Goal: Complete application form

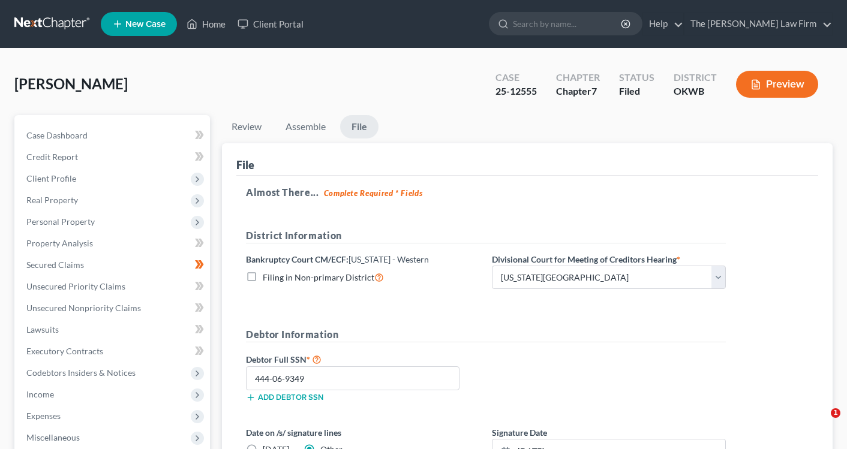
select select "0"
click at [72, 33] on link at bounding box center [52, 24] width 77 height 22
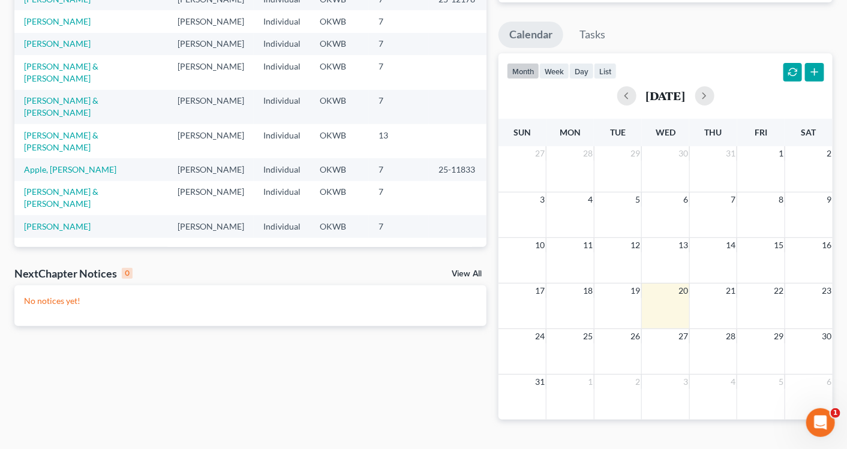
scroll to position [133, 0]
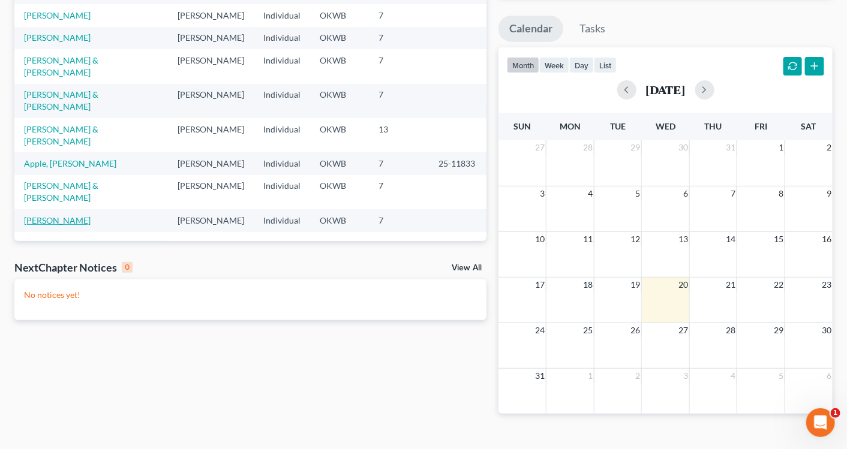
click at [56, 226] on link "[PERSON_NAME]" at bounding box center [57, 220] width 67 height 10
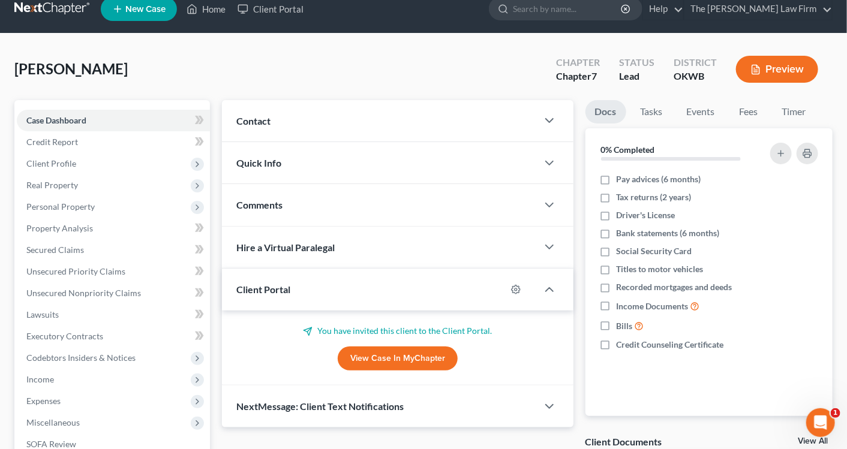
scroll to position [11, 0]
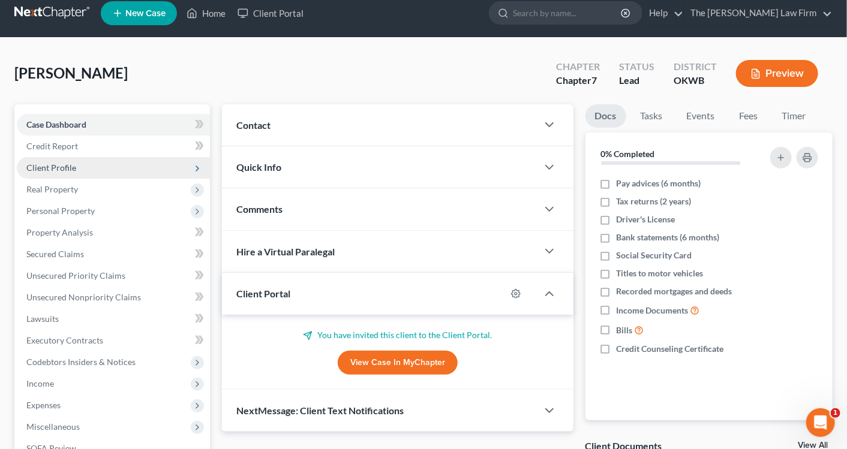
click at [76, 173] on span "Client Profile" at bounding box center [51, 168] width 50 height 10
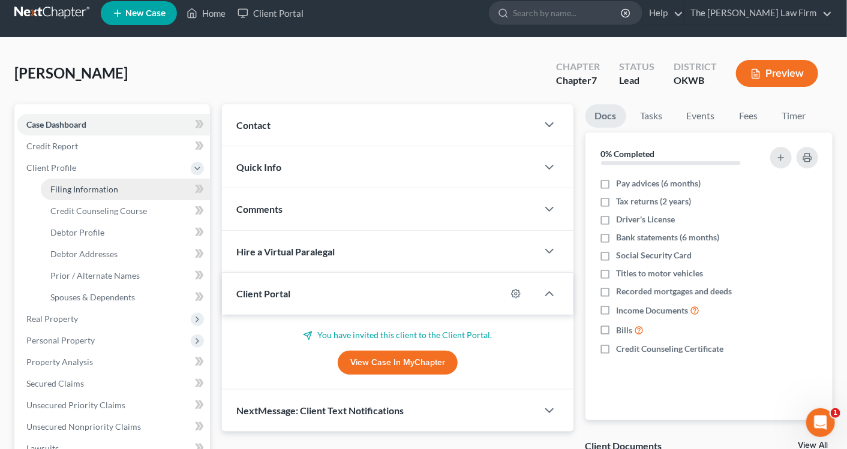
click at [149, 200] on link "Filing Information" at bounding box center [125, 190] width 169 height 22
select select "1"
select select "0"
select select "37"
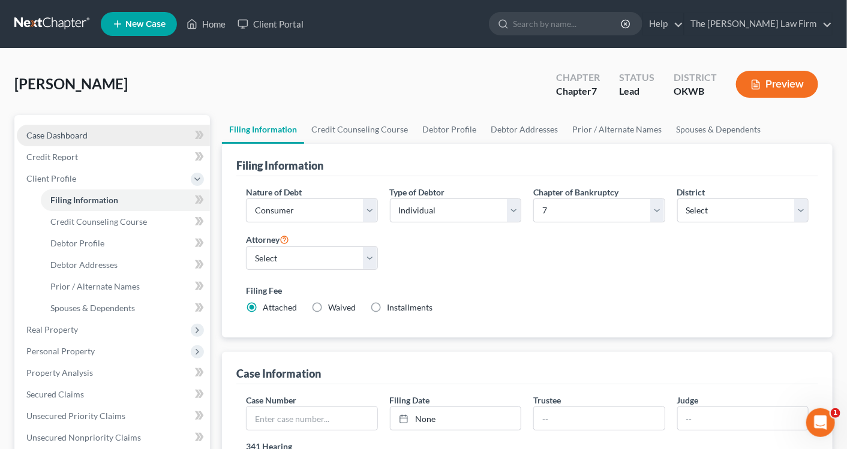
click at [68, 140] on span "Case Dashboard" at bounding box center [56, 135] width 61 height 10
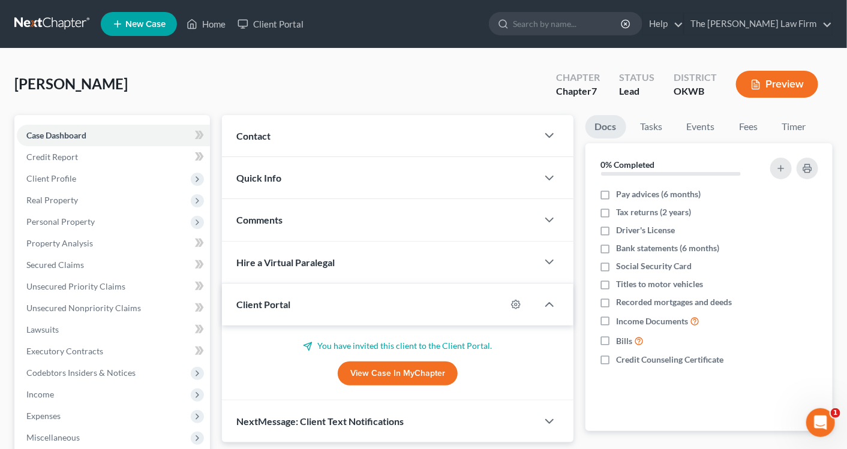
drag, startPoint x: 50, startPoint y: 25, endPoint x: 31, endPoint y: 25, distance: 19.2
click at [50, 26] on link at bounding box center [52, 24] width 77 height 22
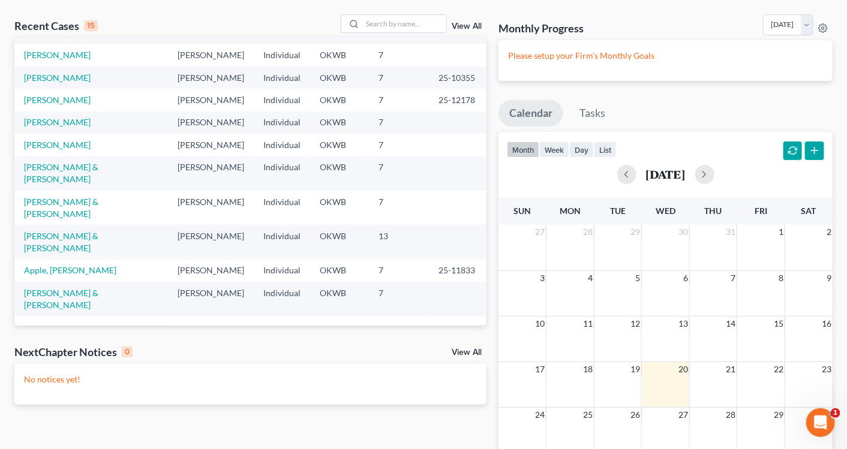
scroll to position [200, 0]
